Goal: Task Accomplishment & Management: Use online tool/utility

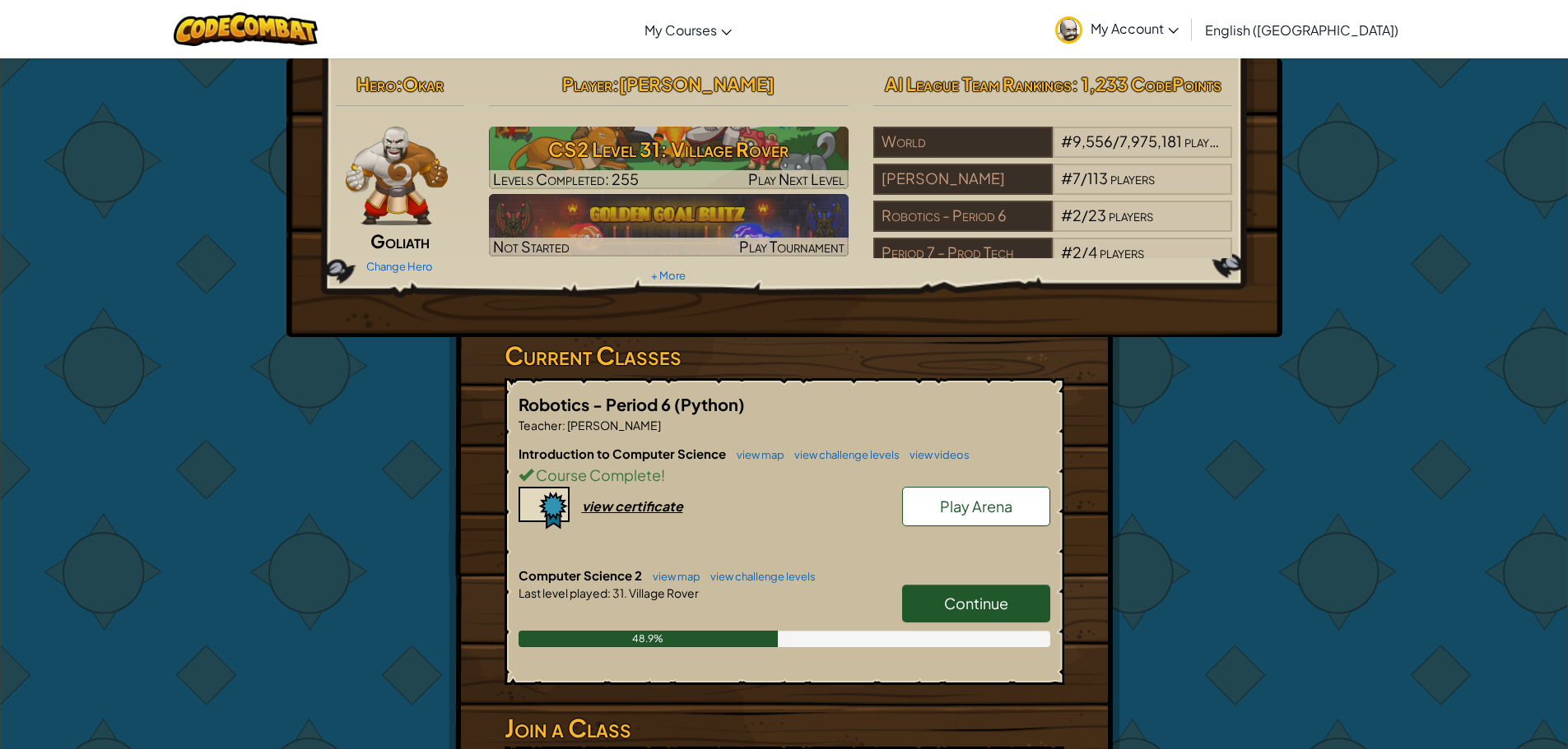
click at [994, 600] on span "Continue" at bounding box center [976, 603] width 64 height 19
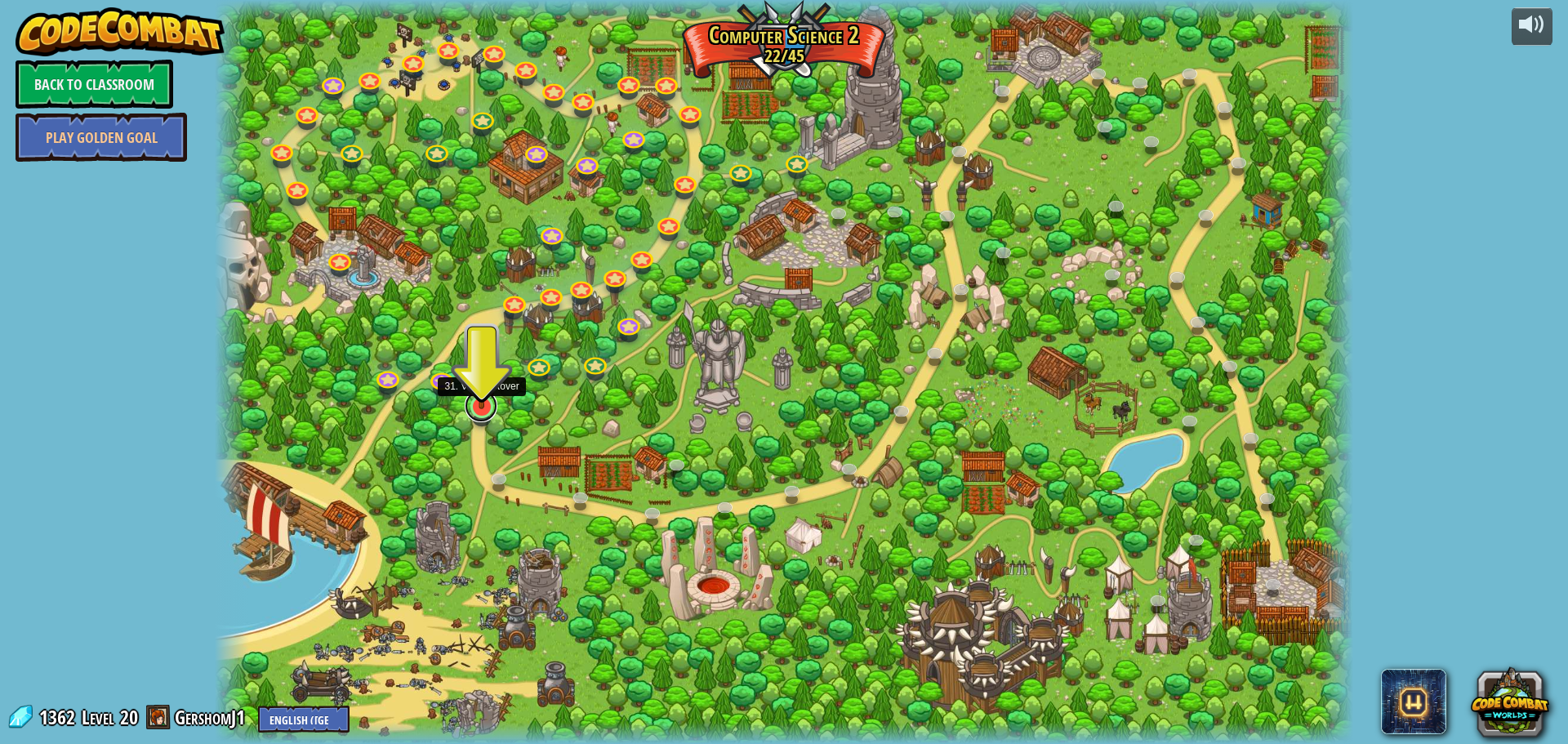
click at [479, 416] on link at bounding box center [482, 406] width 33 height 33
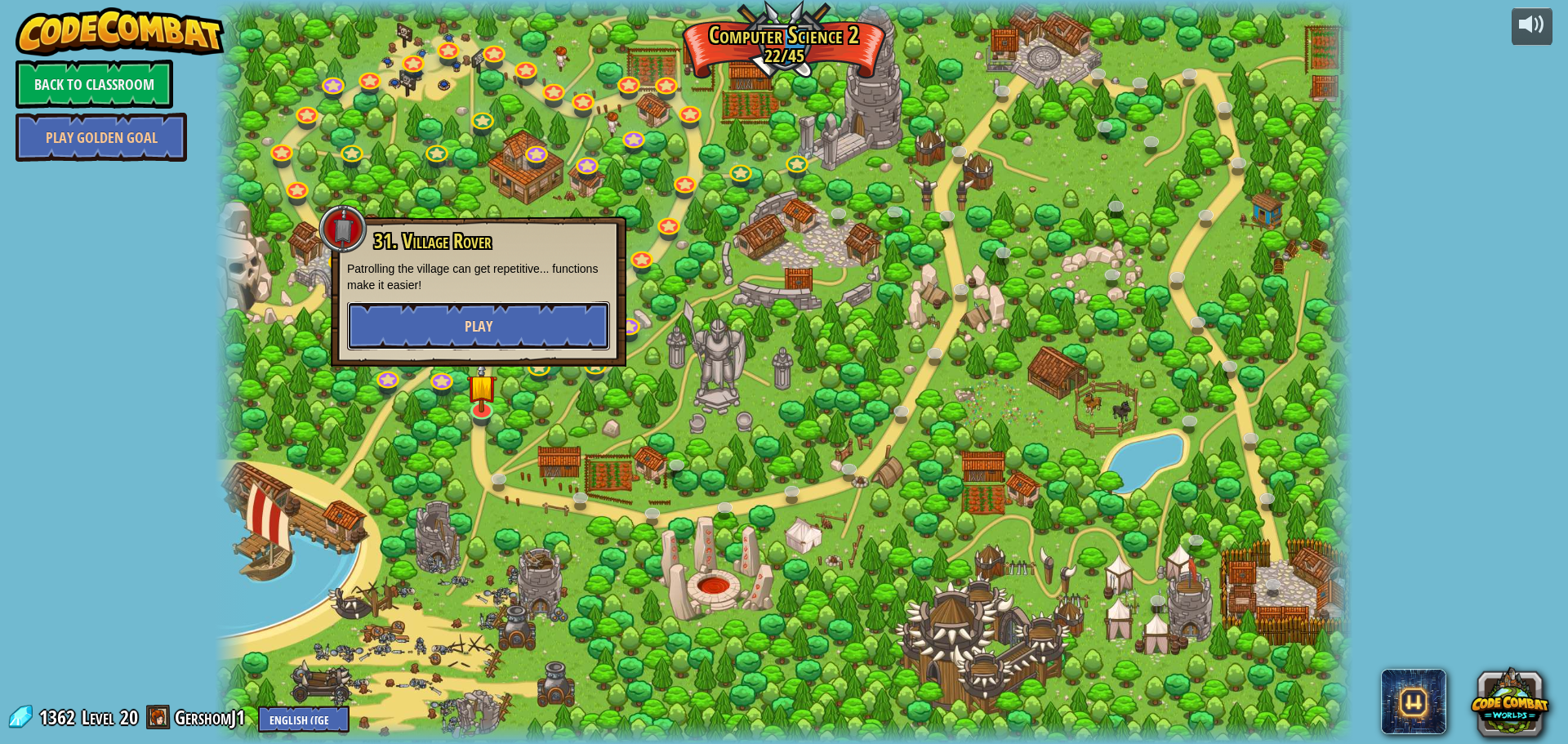
click at [511, 336] on button "Play" at bounding box center [479, 326] width 263 height 49
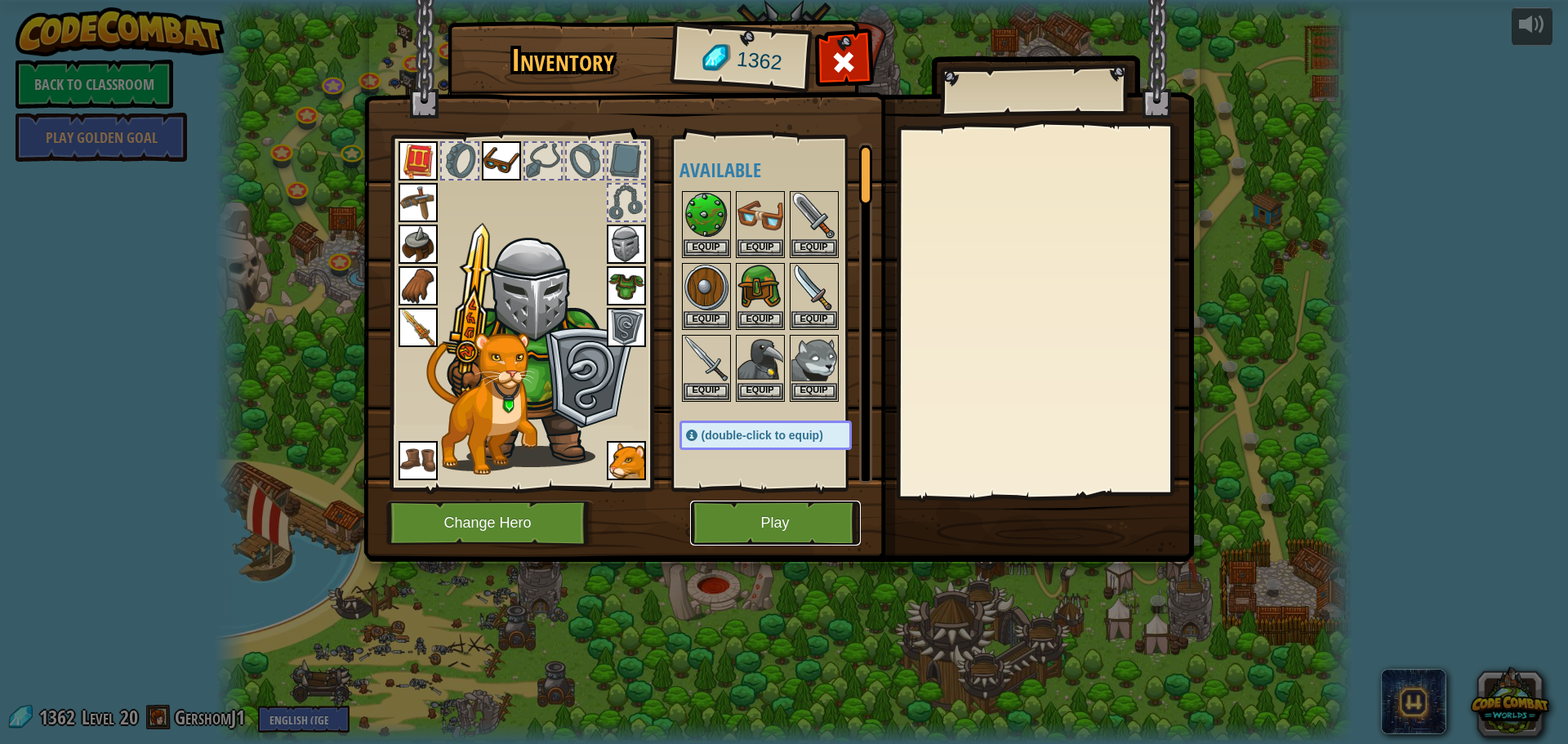
click at [746, 529] on button "Play" at bounding box center [775, 523] width 171 height 45
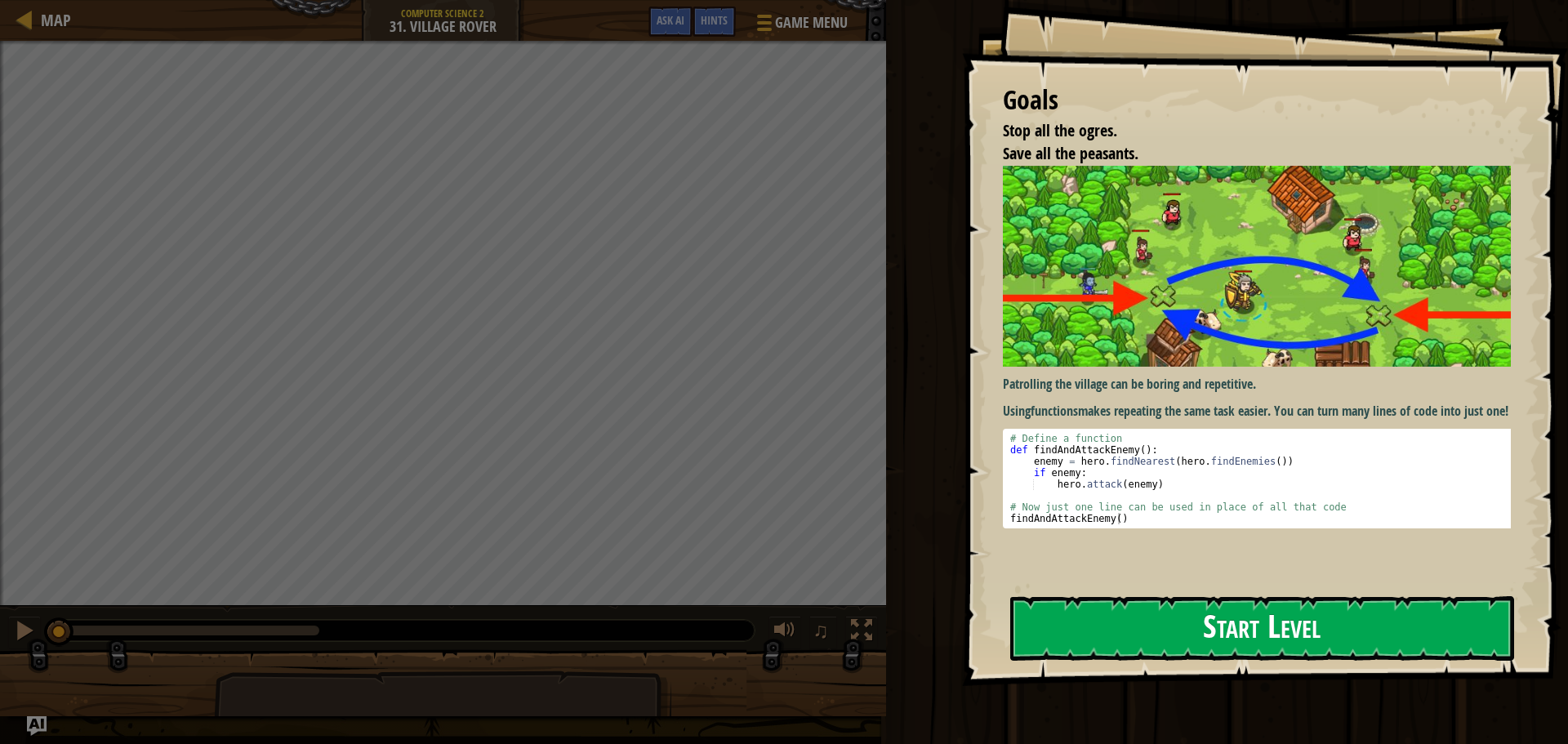
click at [1190, 598] on button "Start Level" at bounding box center [1263, 629] width 504 height 65
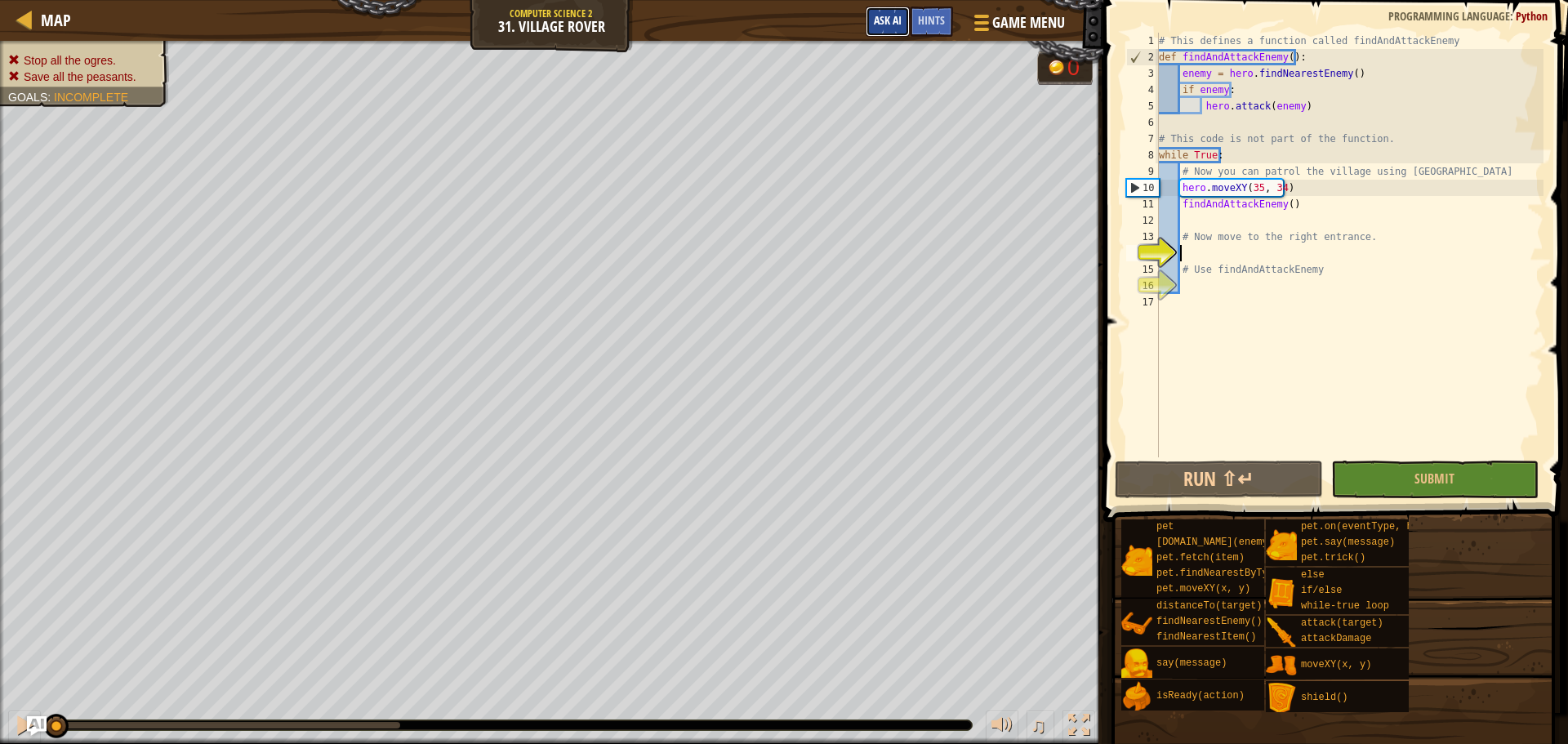
click at [897, 33] on button "Ask AI" at bounding box center [888, 21] width 44 height 30
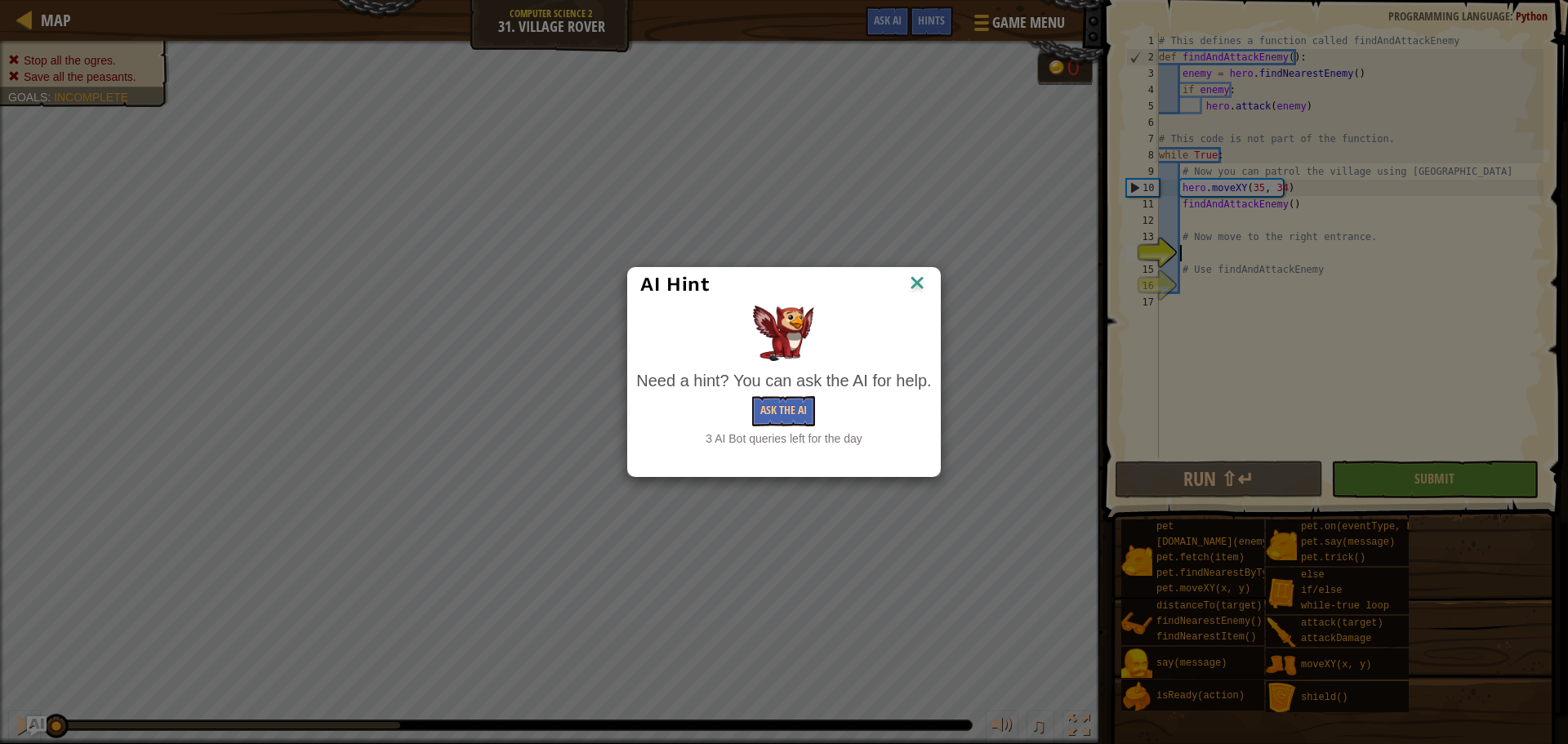
click at [919, 280] on img at bounding box center [916, 284] width 21 height 25
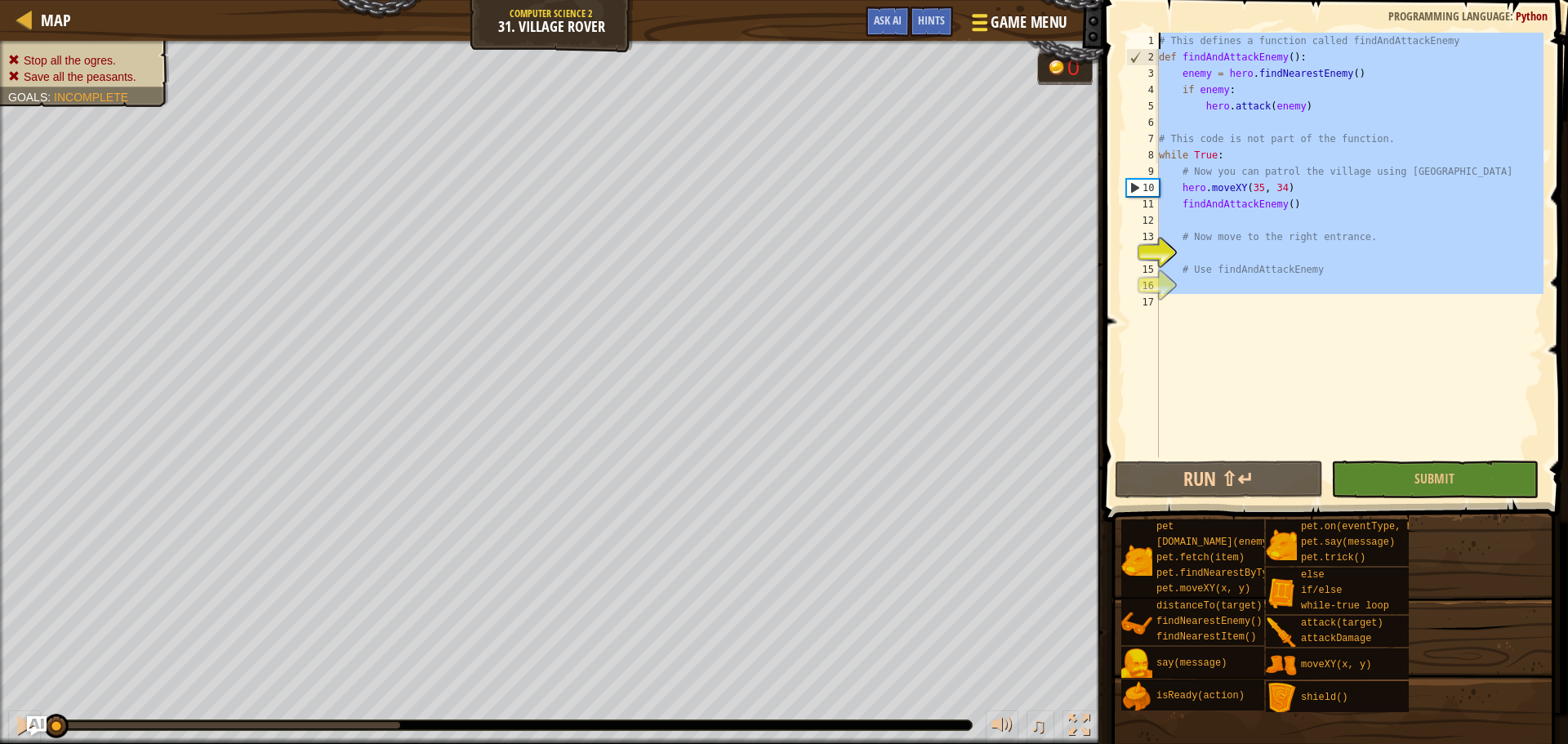
drag, startPoint x: 1265, startPoint y: 312, endPoint x: 1046, endPoint y: 19, distance: 365.8
click at [1046, 19] on div "Map Computer Science 2 31. Village Rover Game Menu Done Hints Ask AI 1 הההההההה…" at bounding box center [784, 372] width 1568 height 744
paste textarea "# for example, moving up, down, or to other village entrances/areas."
type textarea "# for example, moving up, down, or to other village entrances/areas."
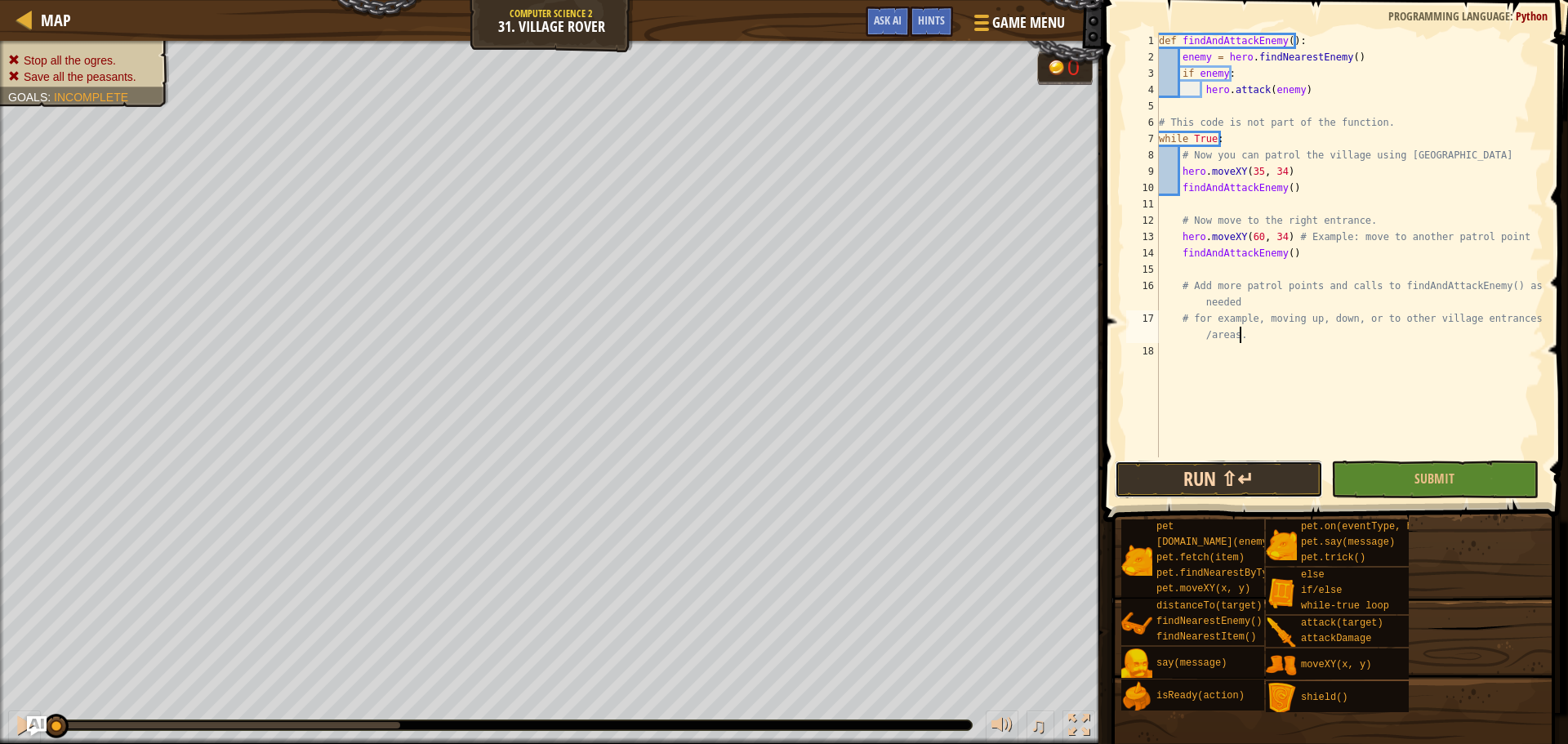
click at [1244, 494] on button "Run ⇧↵" at bounding box center [1218, 479] width 207 height 37
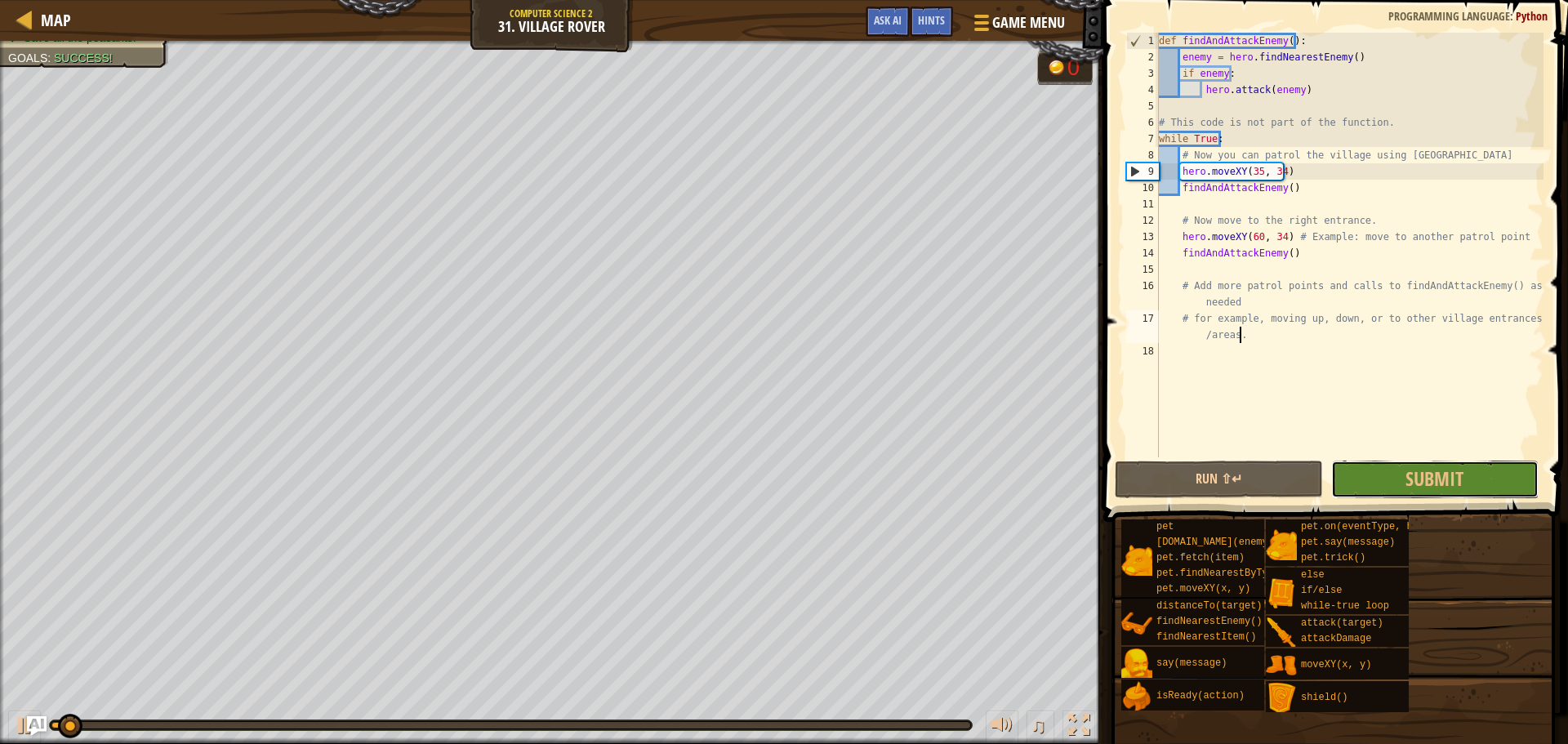
click at [1367, 469] on button "Submit" at bounding box center [1435, 479] width 207 height 37
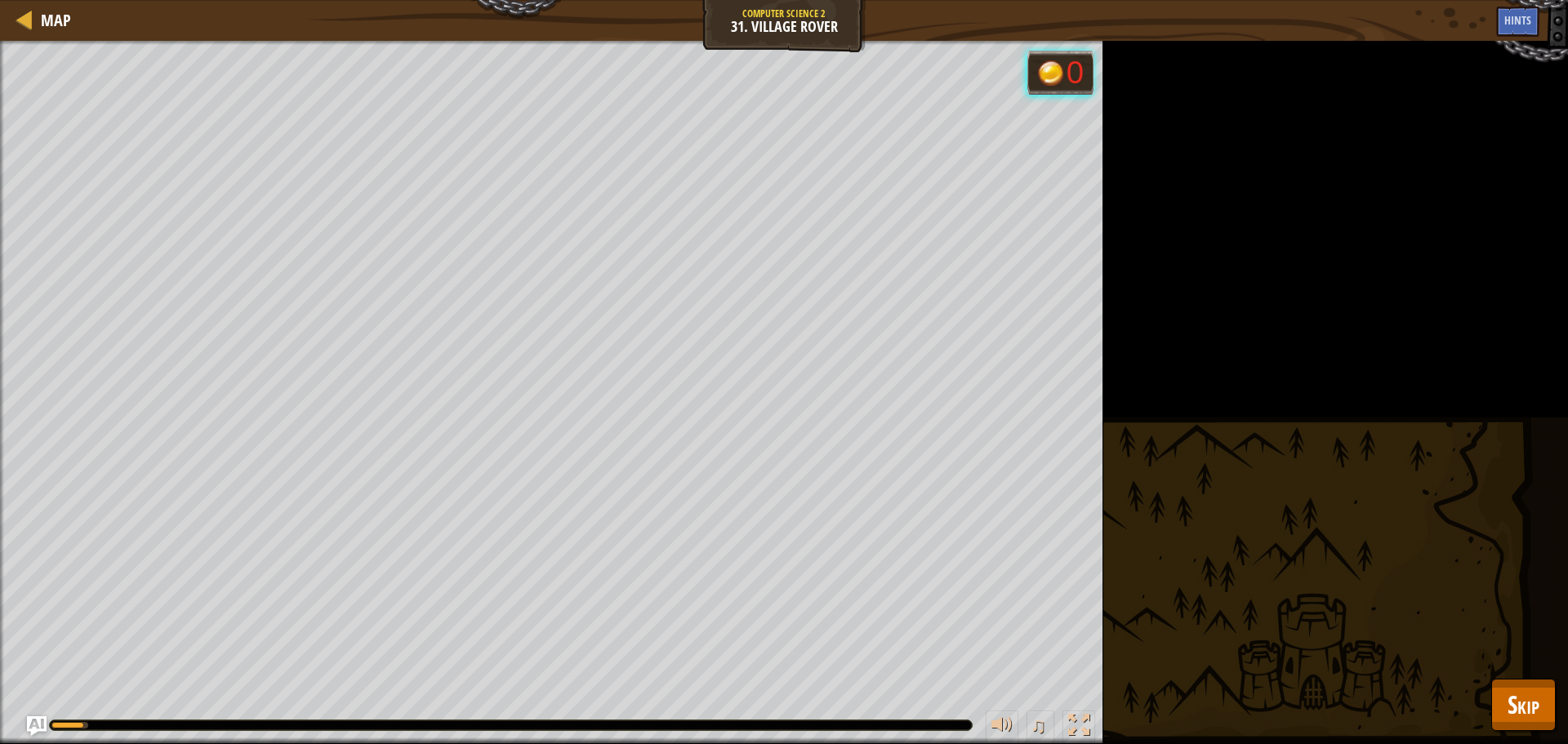
click at [1555, 705] on div "Stop all the ogres. Save all the peasants. Goals : Running... 0 ♫ Okar 343 x: 4…" at bounding box center [784, 393] width 1568 height 704
click at [1534, 713] on span "Skip" at bounding box center [1523, 705] width 32 height 34
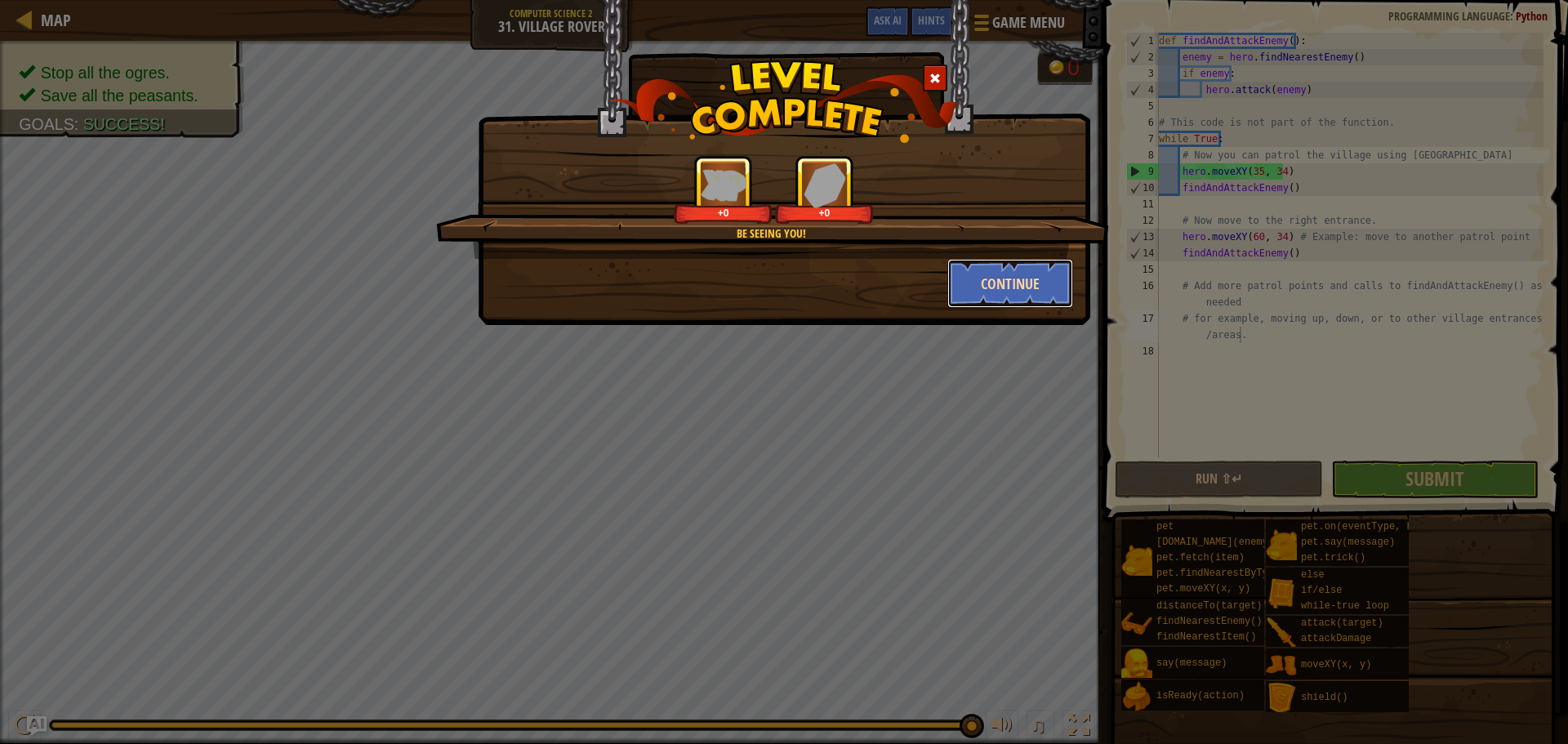
click at [983, 284] on button "Continue" at bounding box center [1011, 283] width 127 height 49
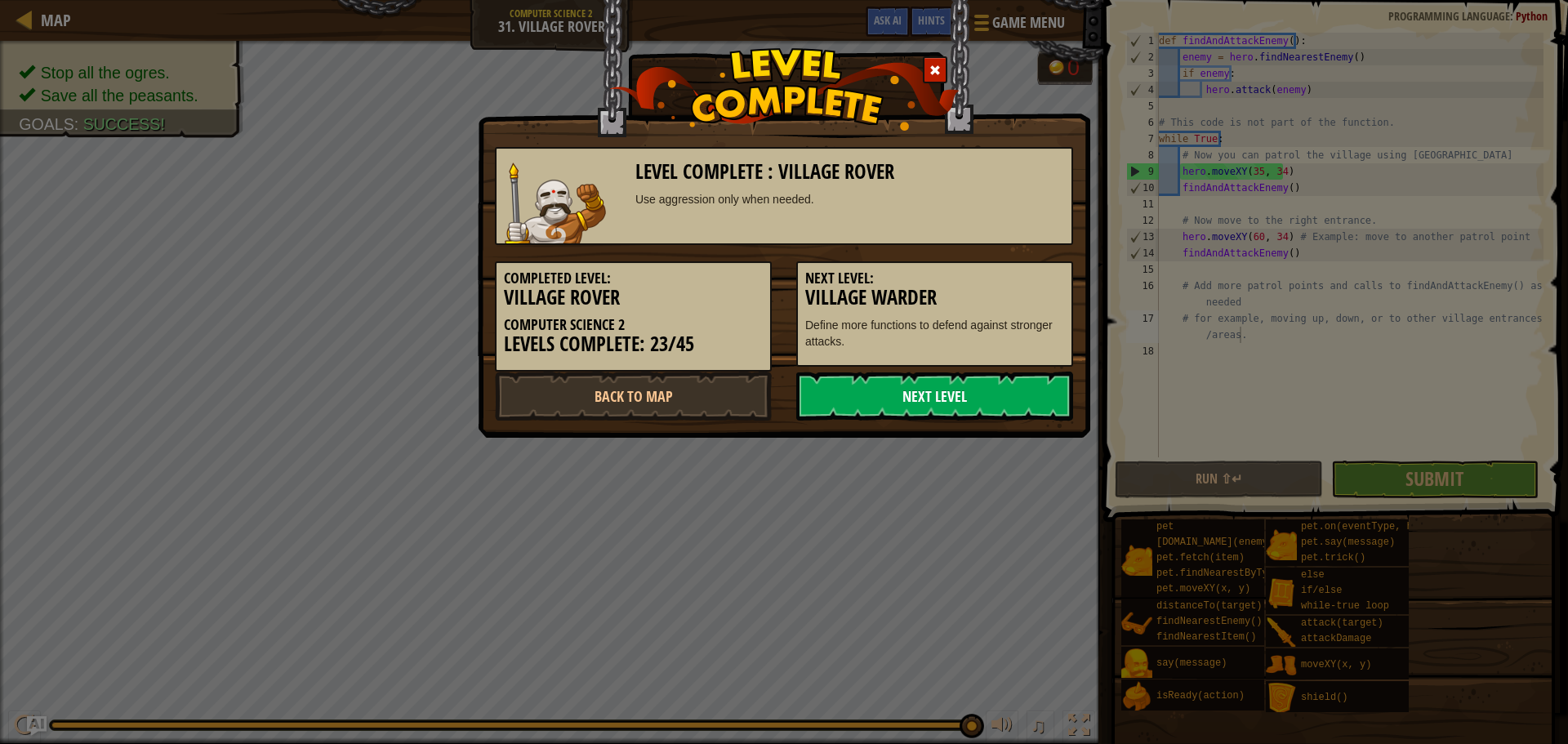
click at [924, 398] on link "Next Level" at bounding box center [935, 397] width 277 height 49
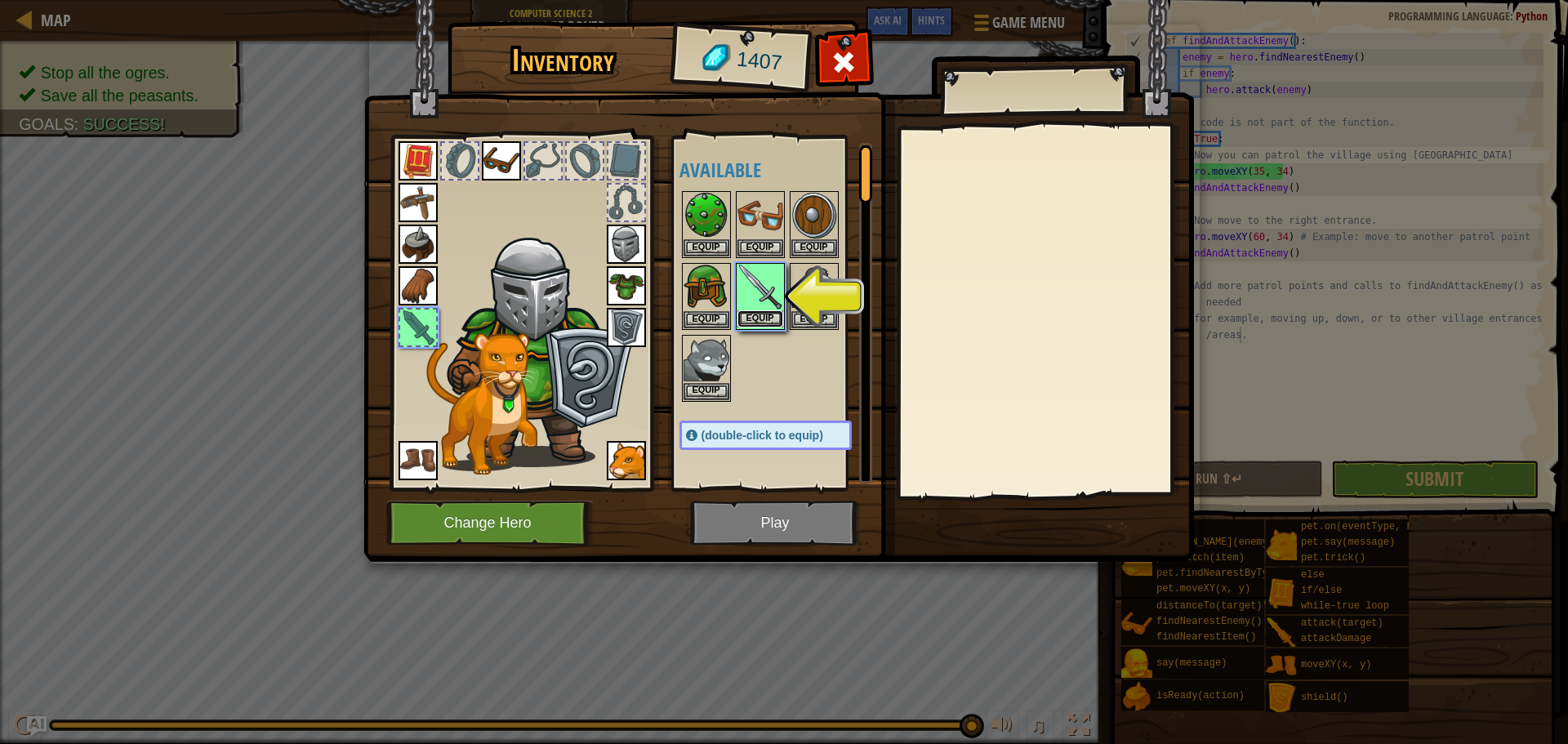
click at [763, 319] on button "Equip" at bounding box center [760, 319] width 46 height 17
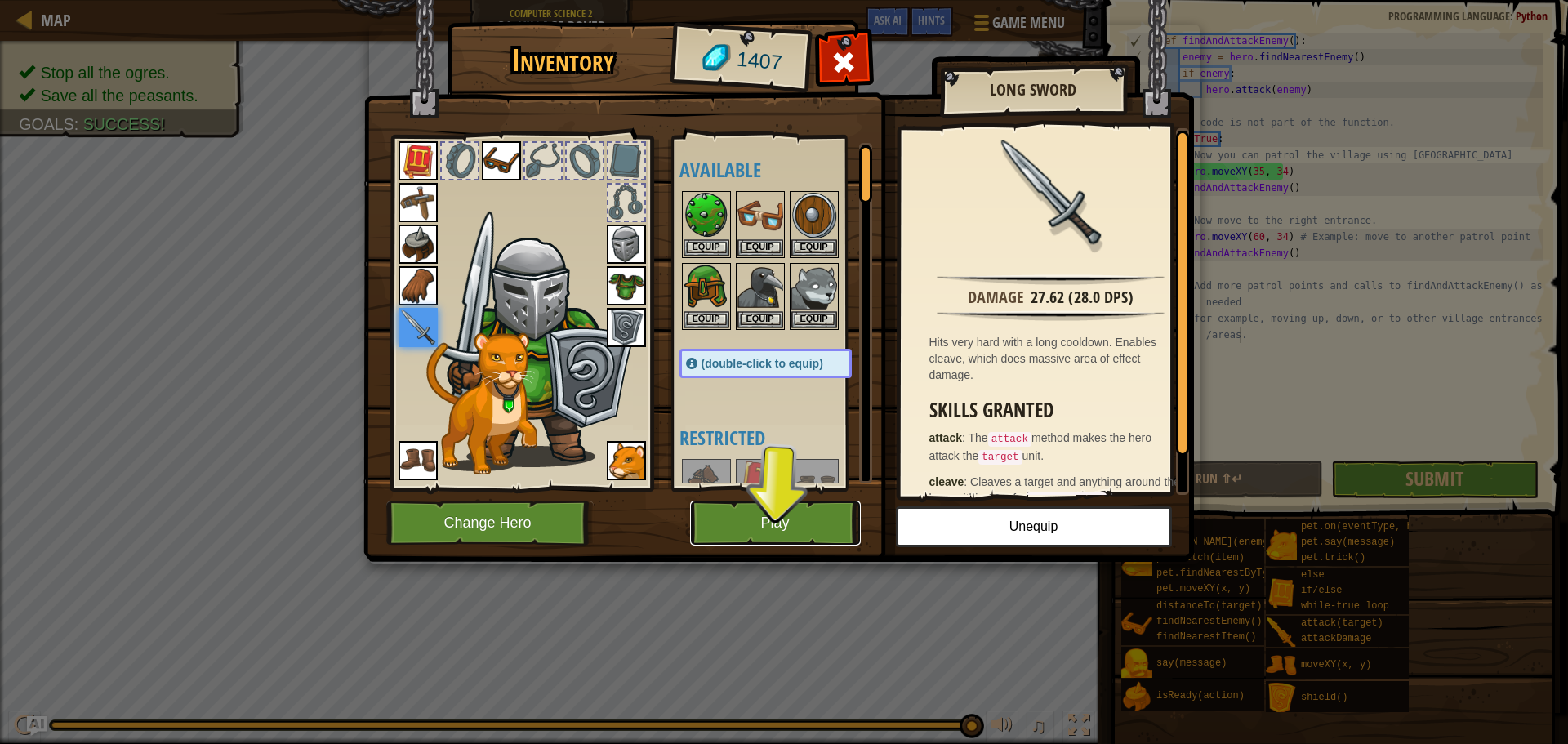
click at [832, 515] on button "Play" at bounding box center [775, 523] width 171 height 45
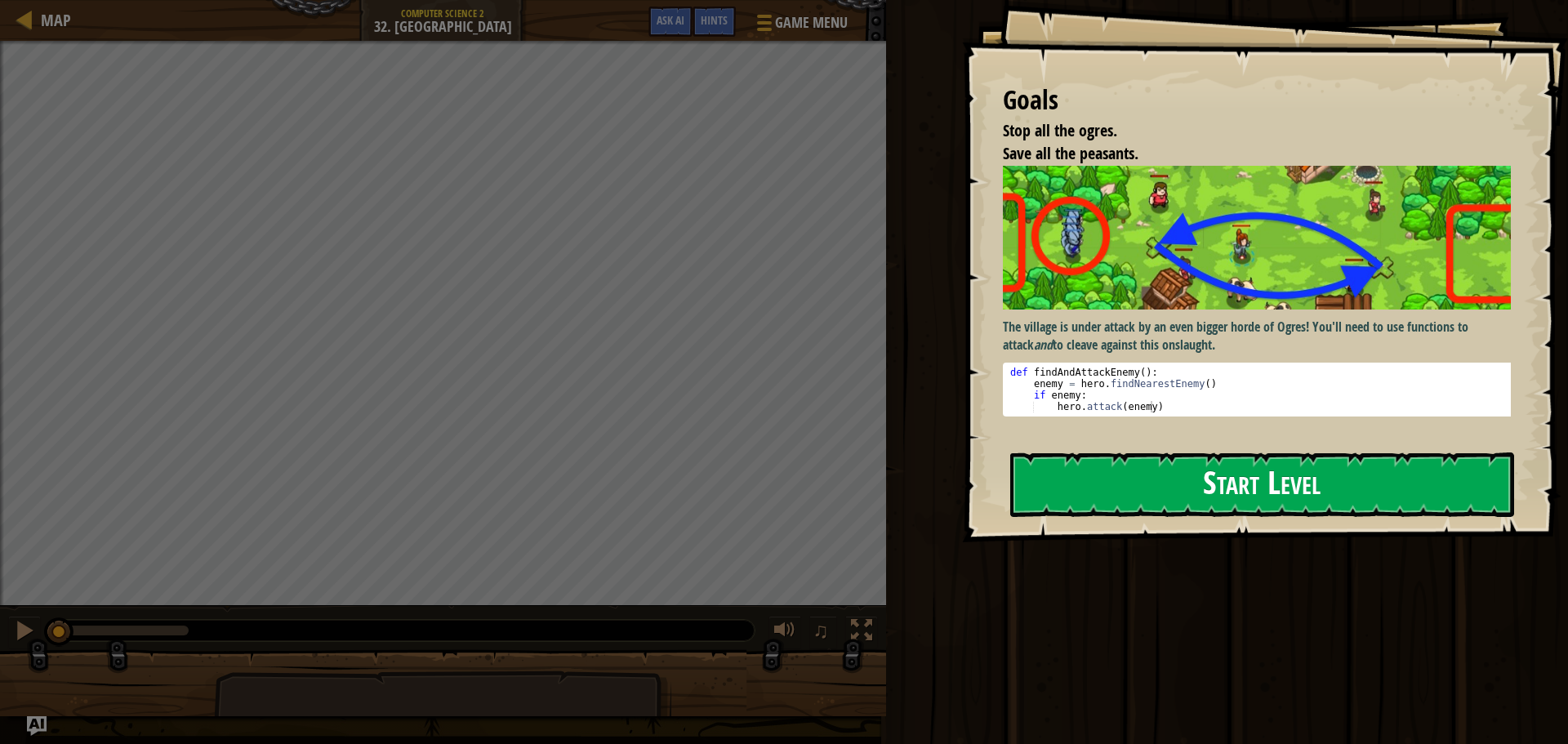
click at [1098, 456] on button "Start Level" at bounding box center [1263, 484] width 504 height 65
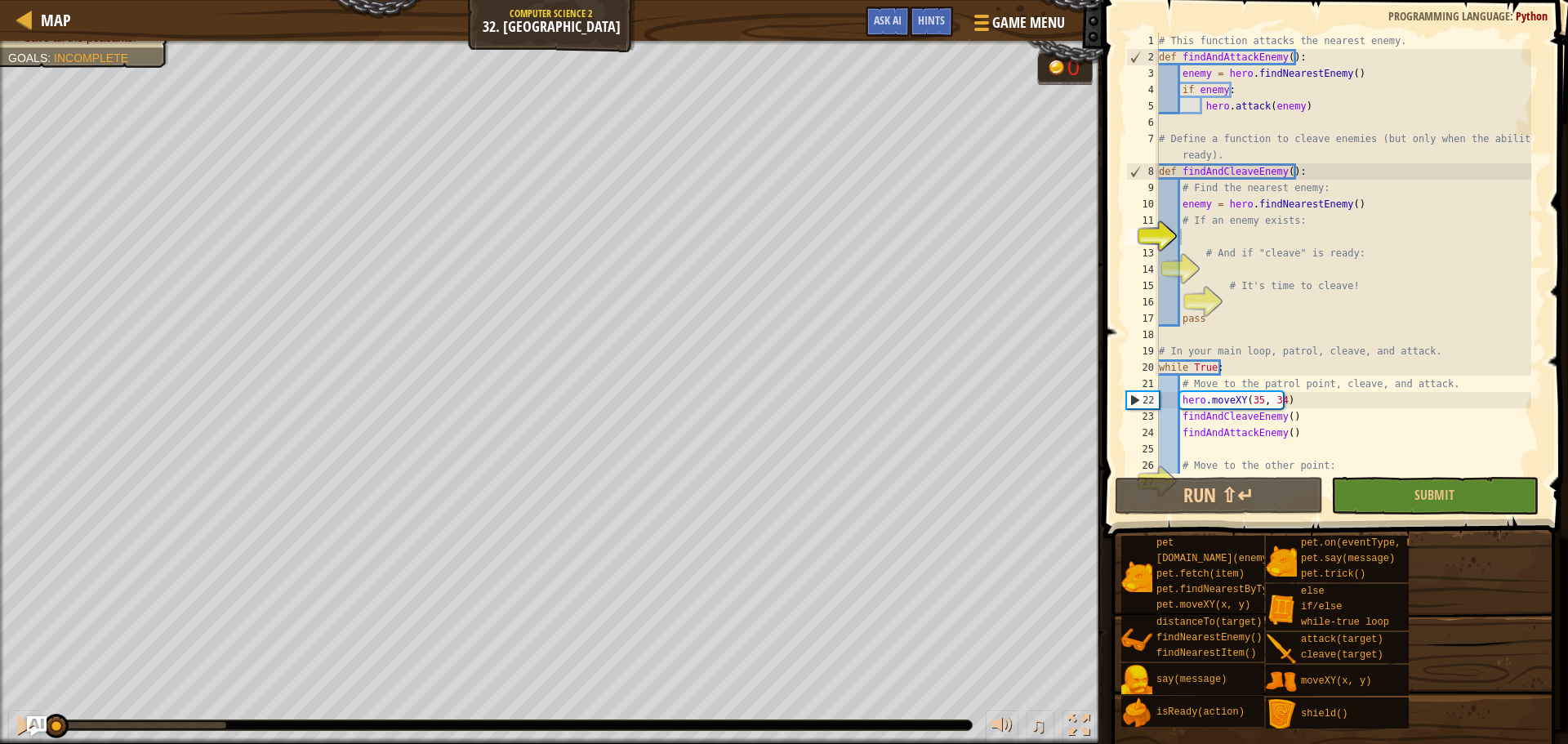
click at [721, 33] on div "Map Computer Science 2 32. Village Warder Game Menu Done Hints Ask AI" at bounding box center [552, 20] width 1104 height 41
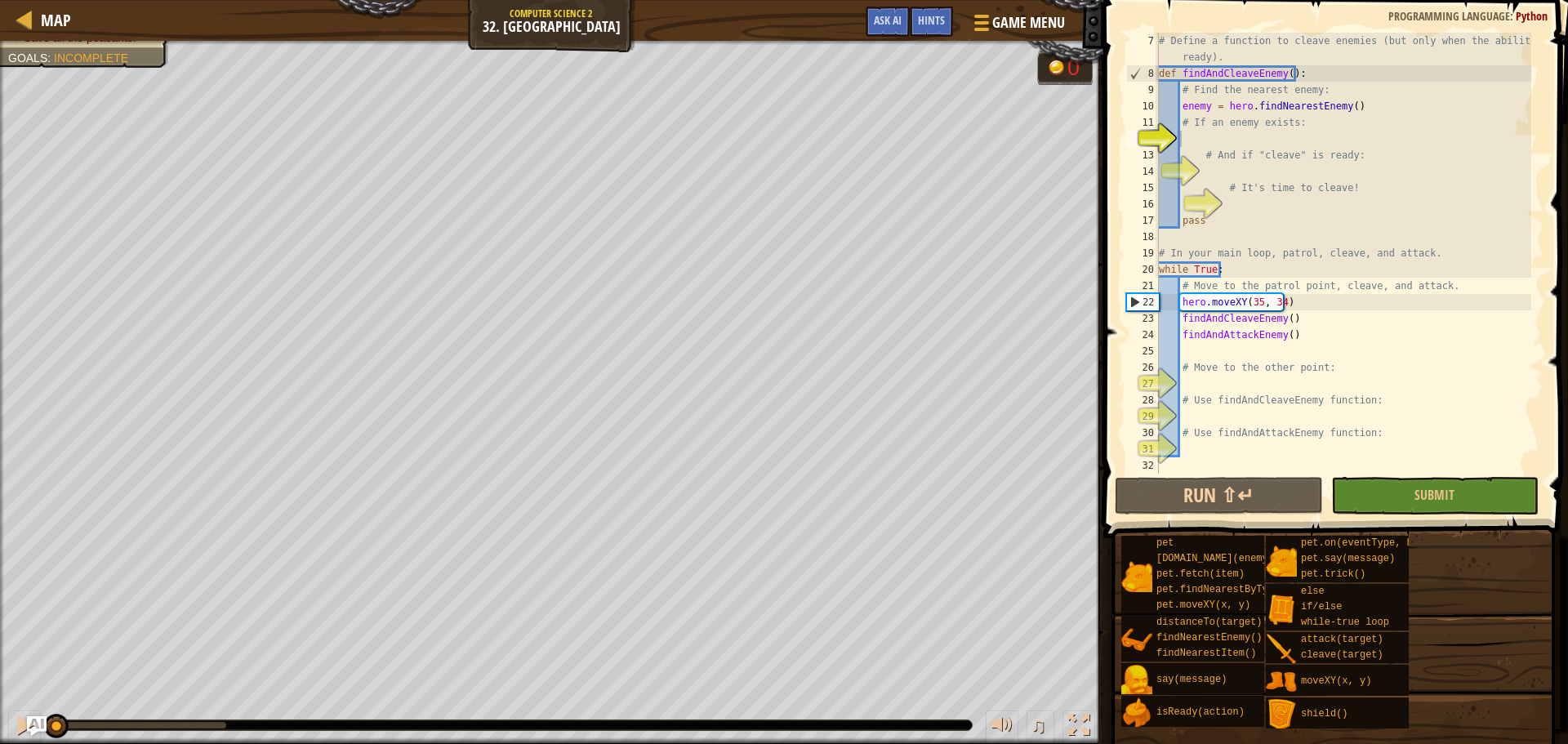
scroll to position [98, 0]
drag, startPoint x: 1324, startPoint y: 435, endPoint x: 1210, endPoint y: 428, distance: 114.2
click at [1136, 428] on div "7 8 9 10 11 12 13 14 15 16 17 18 19 20 21 22 23 24 25 26 27 28 29 30 31 32 # De…" at bounding box center [1333, 253] width 420 height 441
click at [1213, 438] on div "# Define a function to cleave enemies (but only when the ability is ready). def…" at bounding box center [1343, 253] width 376 height 441
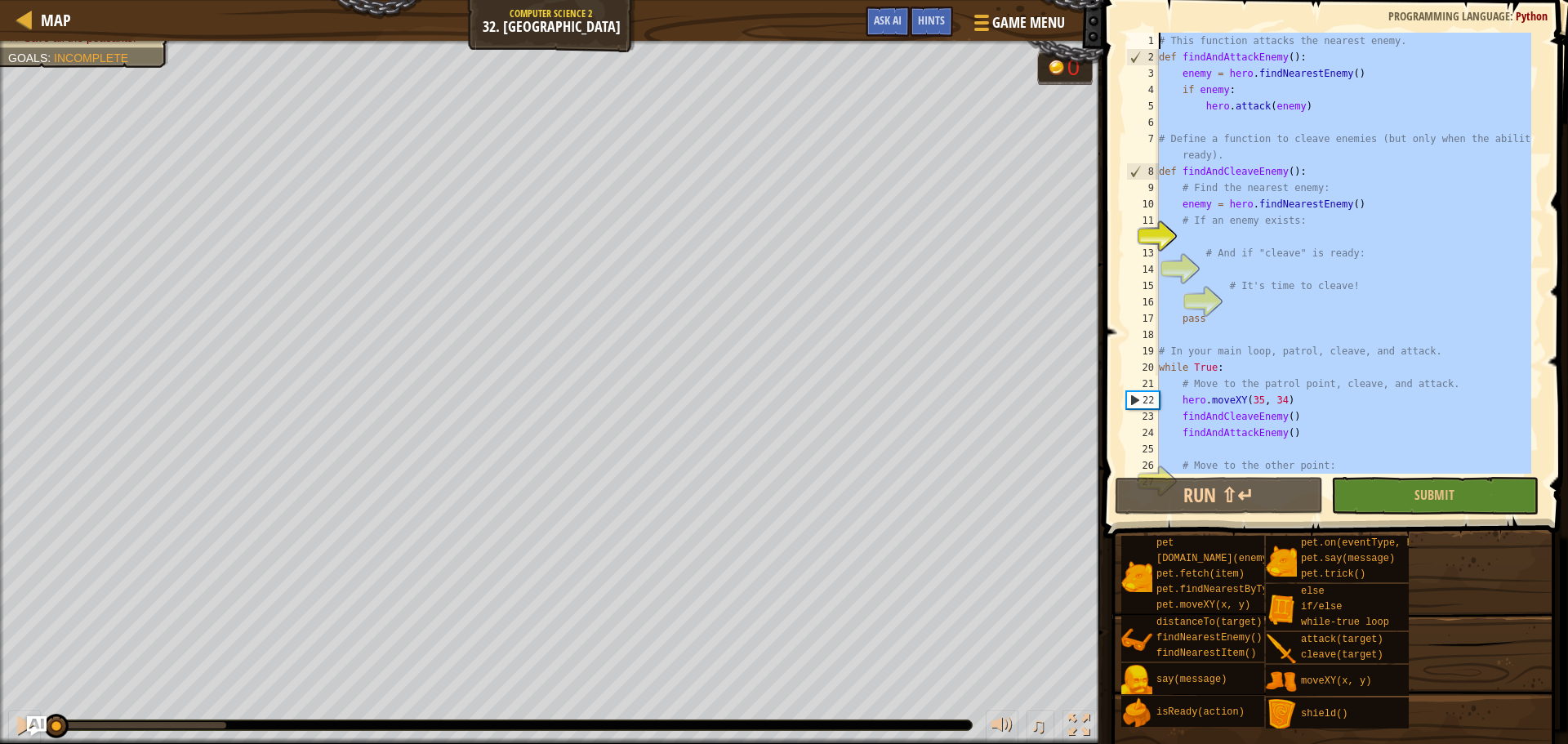
scroll to position [0, 0]
drag, startPoint x: 1200, startPoint y: 456, endPoint x: 1162, endPoint y: -25, distance: 482.5
click at [1162, 0] on html "Map Computer Science 2 32. Village Warder Game Menu Done Hints Ask AI 1 ההההההה…" at bounding box center [784, 0] width 1568 height 0
paste textarea "# findAndAttackEnemy()"
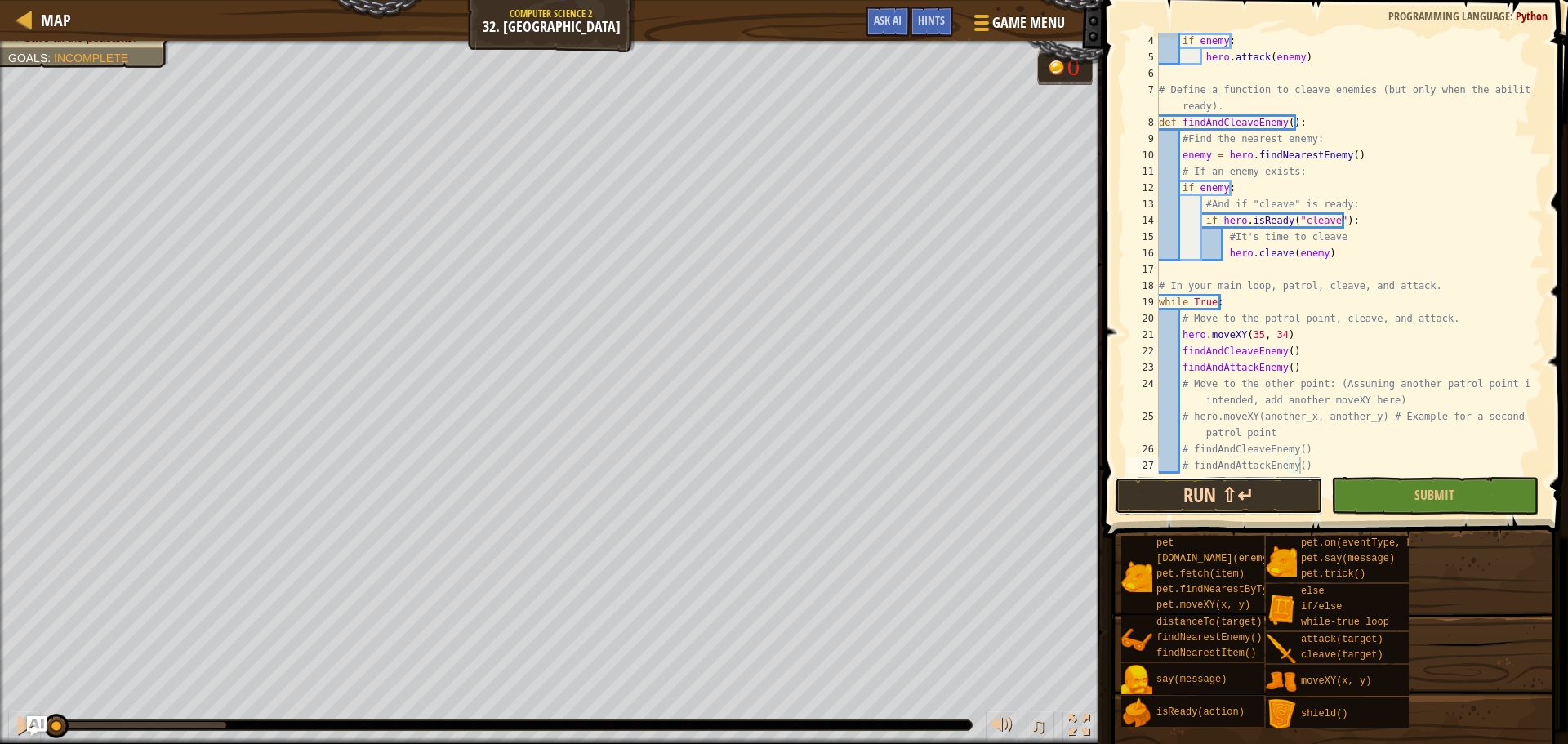
click at [1222, 496] on button "Run ⇧↵" at bounding box center [1218, 495] width 207 height 37
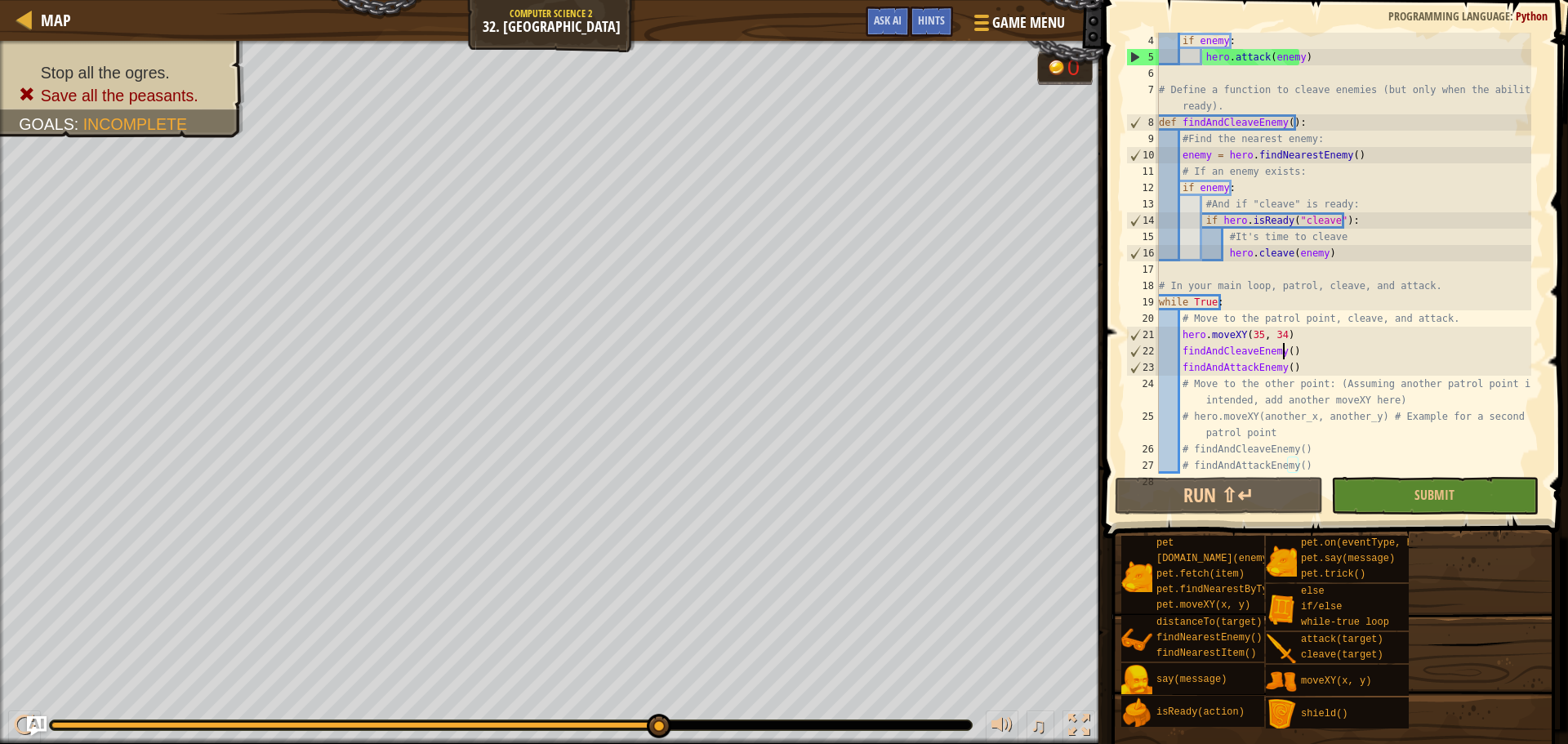
click at [1285, 351] on div "if enemy : hero . attack ( enemy ) # Define a function to cleave enemies (but o…" at bounding box center [1343, 270] width 376 height 473
click at [1296, 343] on div "if enemy : hero . attack ( enemy ) # Define a function to cleave enemies (but o…" at bounding box center [1343, 270] width 376 height 473
click at [1296, 352] on div "if enemy : hero . attack ( enemy ) # Define a function to cleave enemies (but o…" at bounding box center [1343, 270] width 376 height 473
click at [1290, 379] on div "if enemy : hero . attack ( enemy ) # Define a function to cleave enemies (but o…" at bounding box center [1343, 270] width 376 height 473
click at [1299, 364] on div "if enemy : hero . attack ( enemy ) # Define a function to cleave enemies (but o…" at bounding box center [1343, 270] width 376 height 473
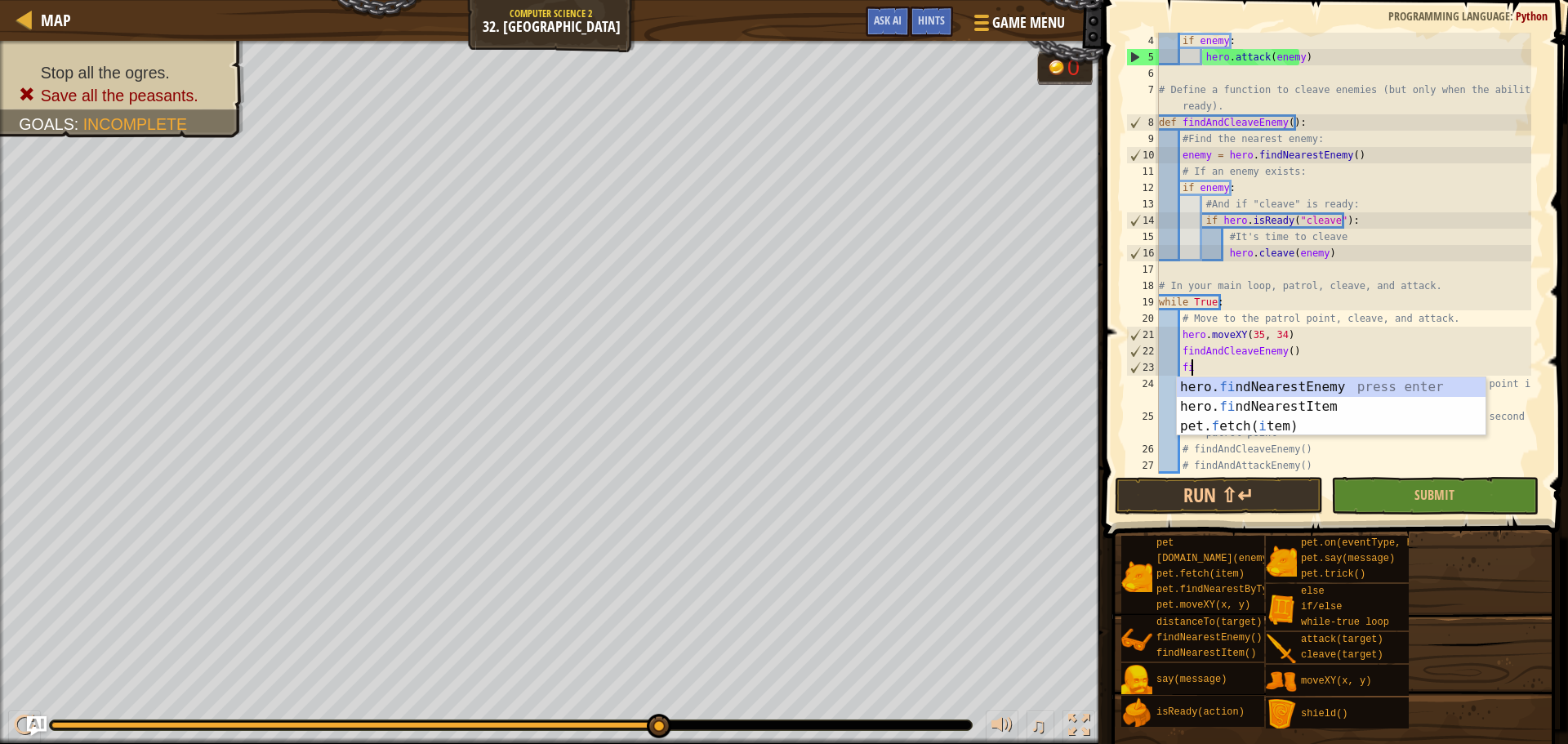
type textarea "f"
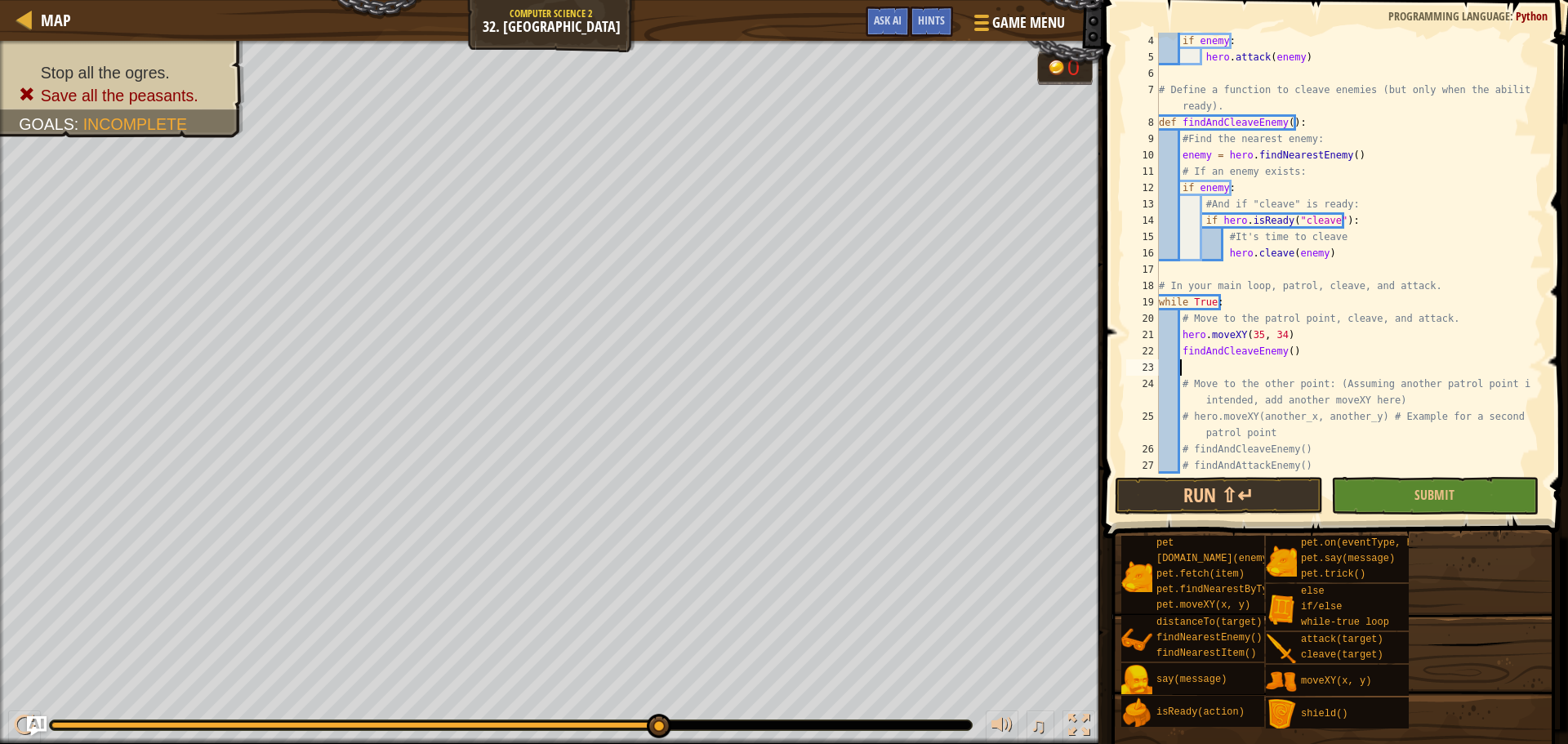
click at [1288, 359] on div "if enemy : hero . attack ( enemy ) # Define a function to cleave enemies (but o…" at bounding box center [1343, 270] width 376 height 473
click at [1292, 354] on div "if enemy : hero . attack ( enemy ) # Define a function to cleave enemies (but o…" at bounding box center [1343, 270] width 376 height 473
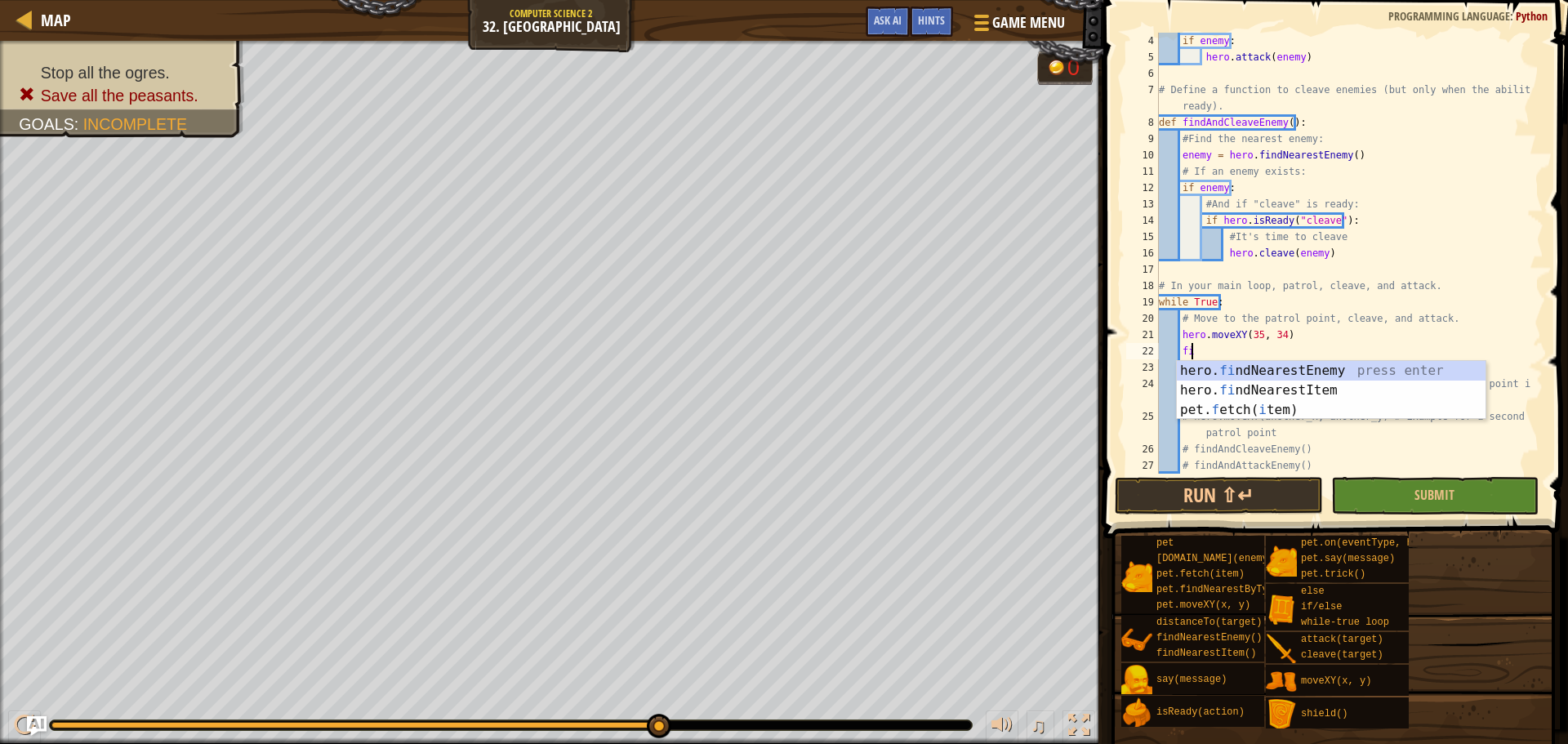
type textarea "f"
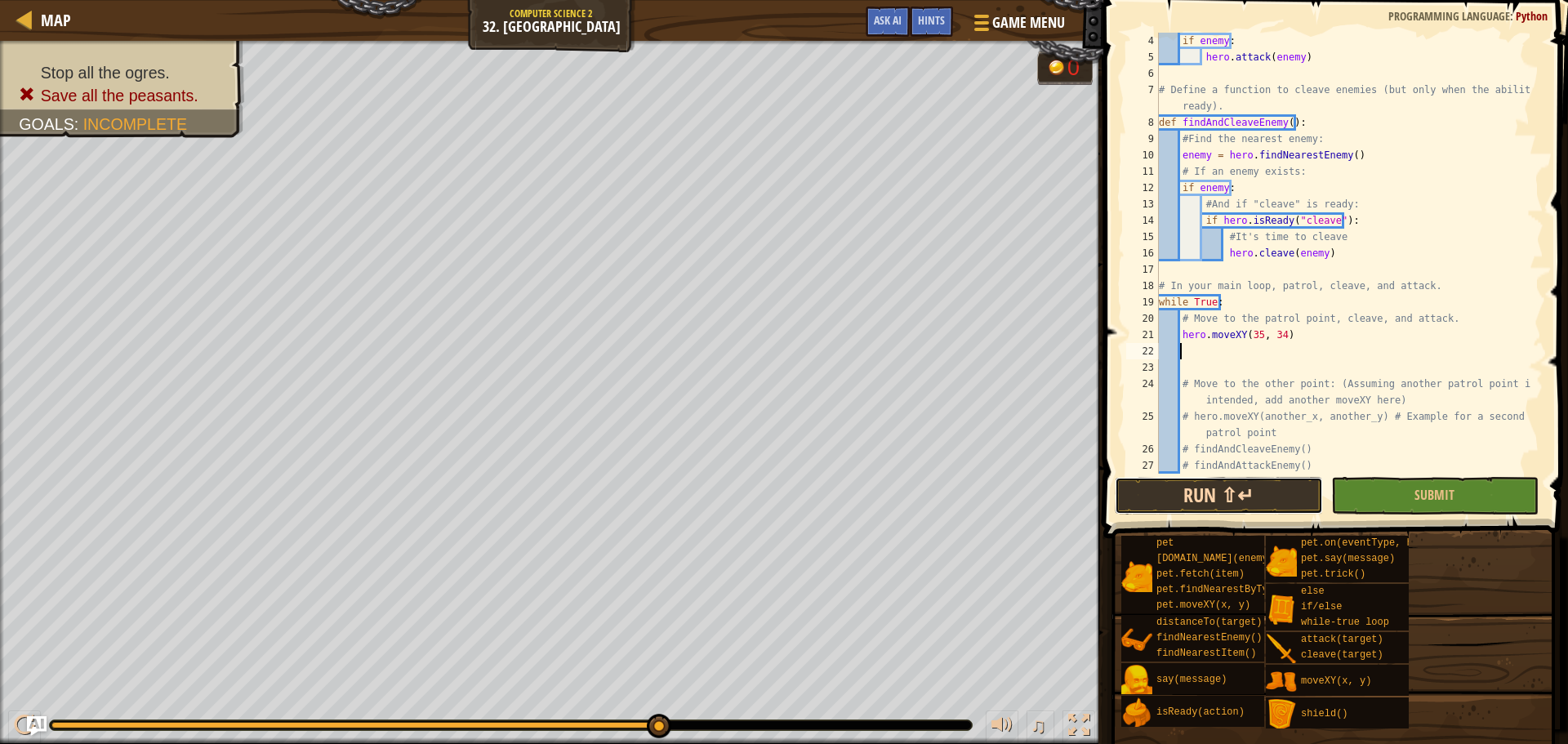
click at [1212, 499] on button "Run ⇧↵" at bounding box center [1218, 495] width 207 height 37
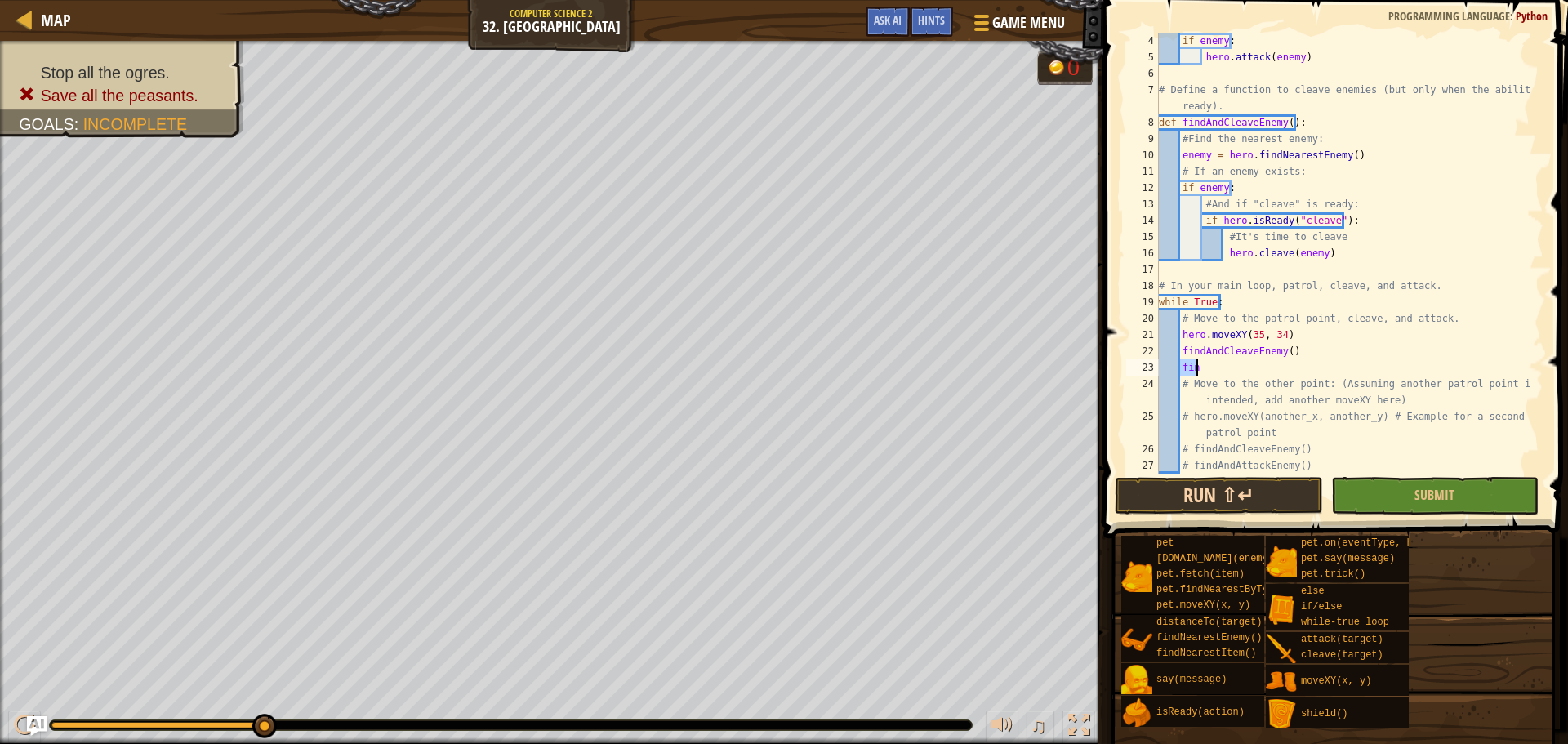
type textarea "findAndAttackEnemy()"
click at [1255, 497] on button "Run ⇧↵" at bounding box center [1218, 495] width 207 height 37
